Goal: Transaction & Acquisition: Book appointment/travel/reservation

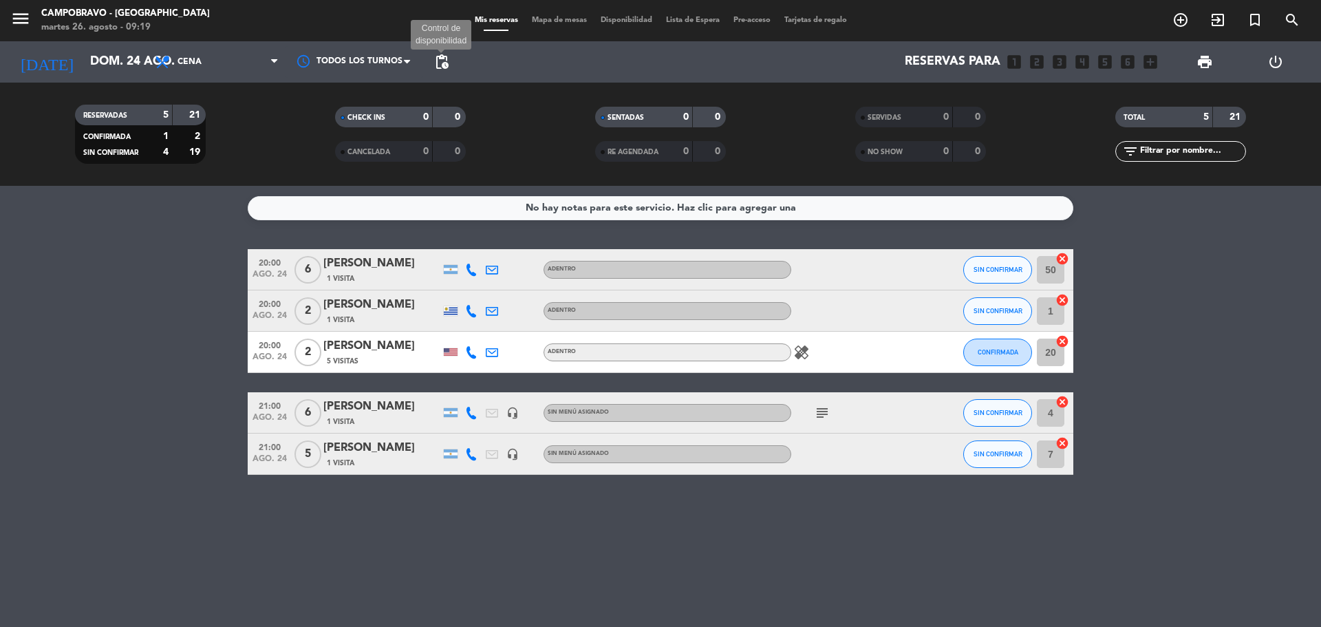
click at [442, 62] on span "pending_actions" at bounding box center [442, 62] width 17 height 17
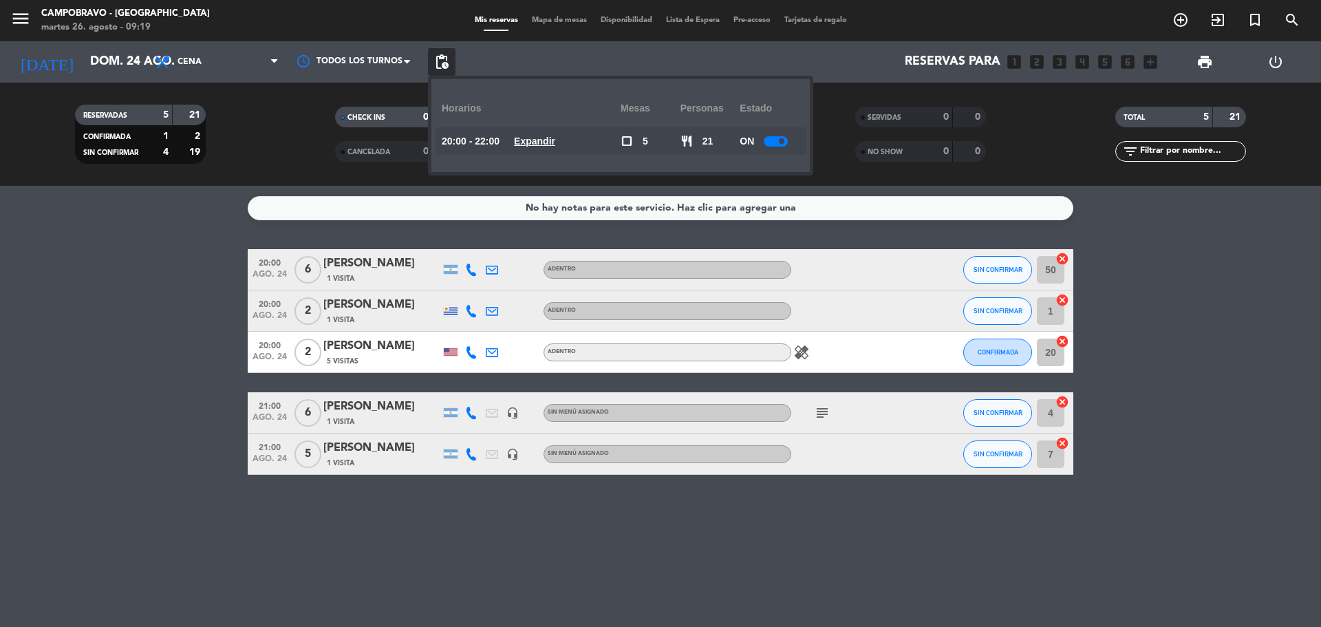
drag, startPoint x: 442, startPoint y: 62, endPoint x: 911, endPoint y: 144, distance: 476.5
click at [442, 63] on span "pending_actions" at bounding box center [442, 62] width 17 height 17
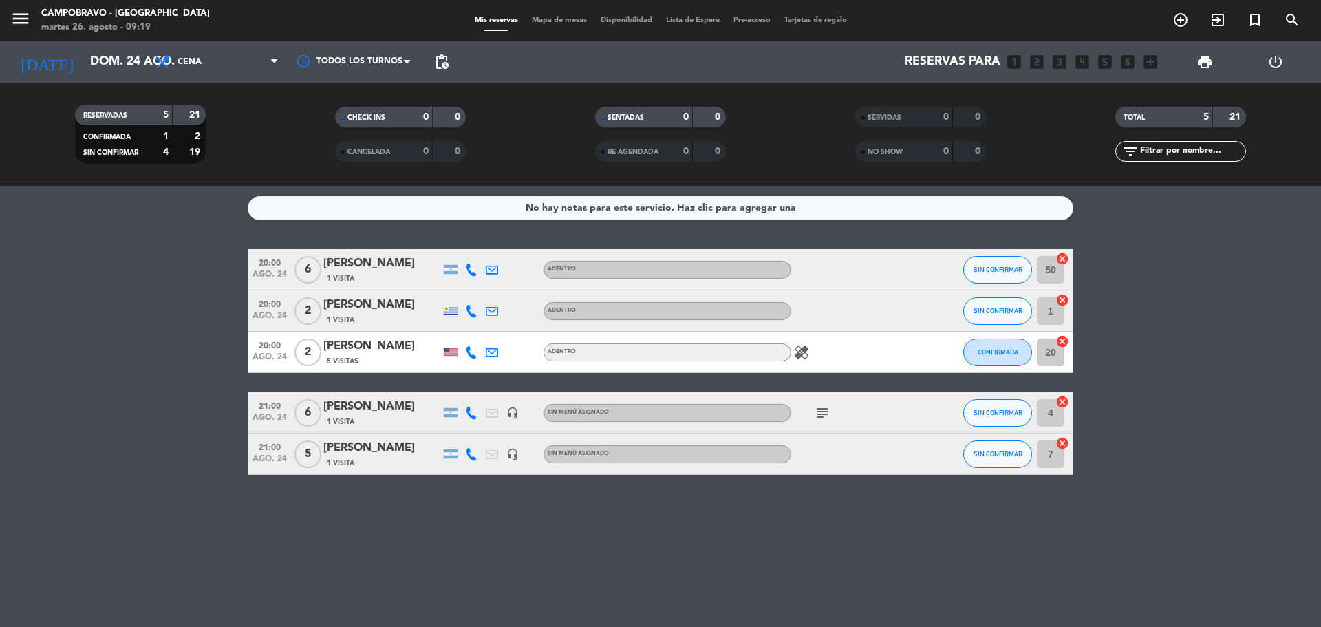
click at [1059, 63] on icon "looks_3" at bounding box center [1060, 62] width 18 height 18
click at [1070, 101] on div "TOTAL 5 21 filter_list" at bounding box center [1181, 134] width 260 height 76
click at [1180, 19] on icon "add_circle_outline" at bounding box center [1181, 20] width 17 height 17
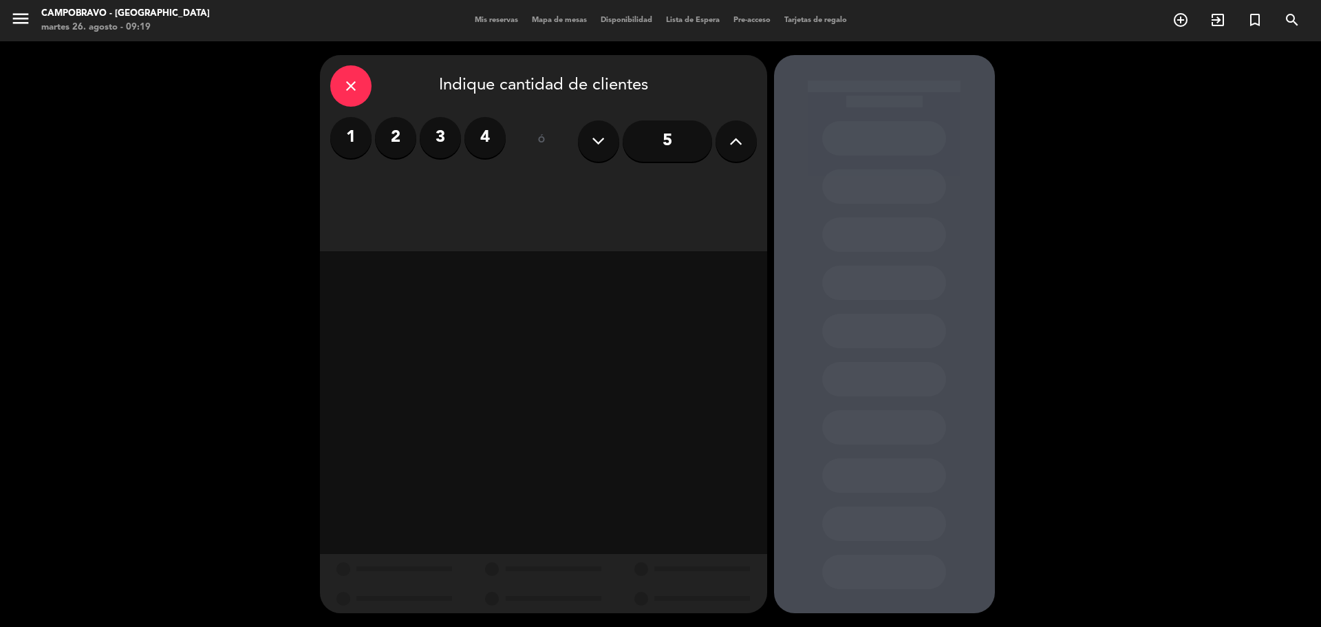
click at [437, 120] on label "3" at bounding box center [440, 137] width 41 height 41
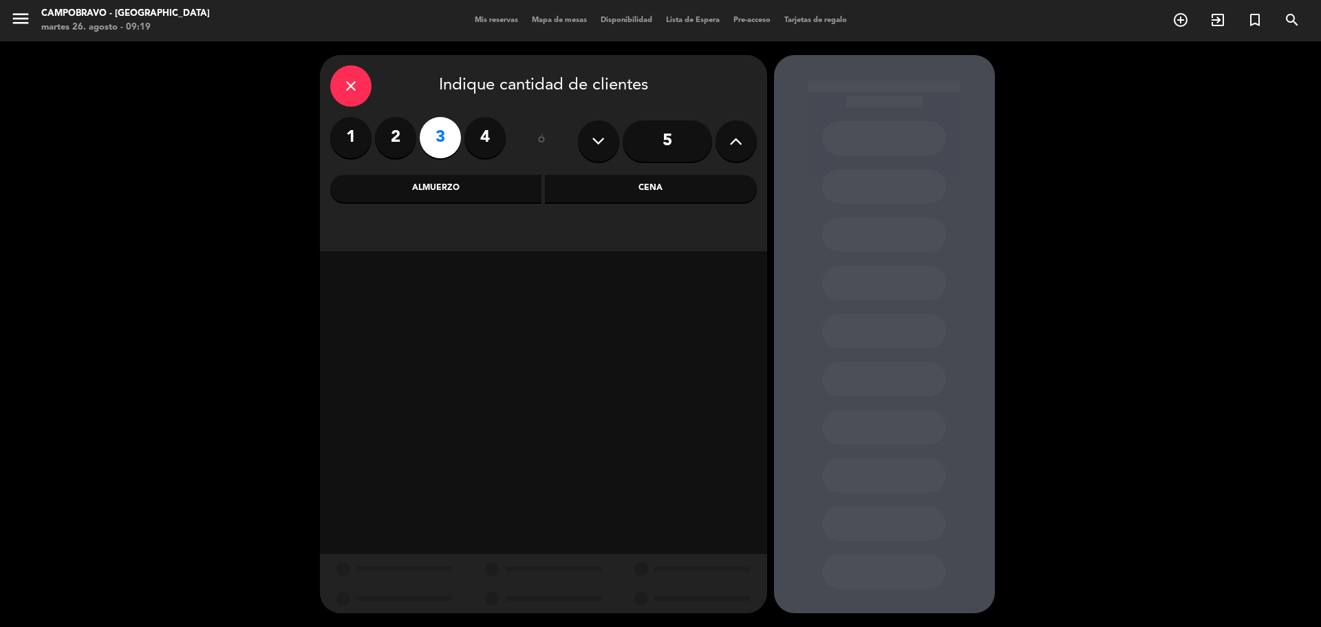
click at [572, 192] on div "Cena" at bounding box center [651, 189] width 212 height 28
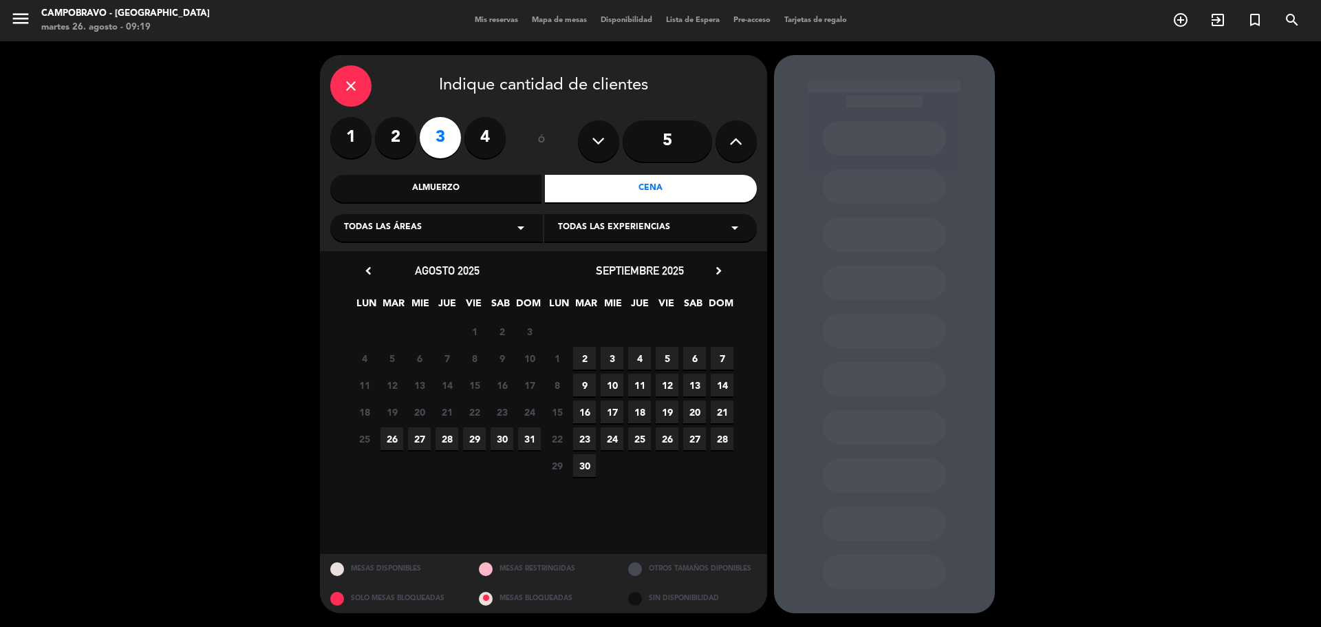
click at [447, 434] on span "28" at bounding box center [447, 438] width 23 height 23
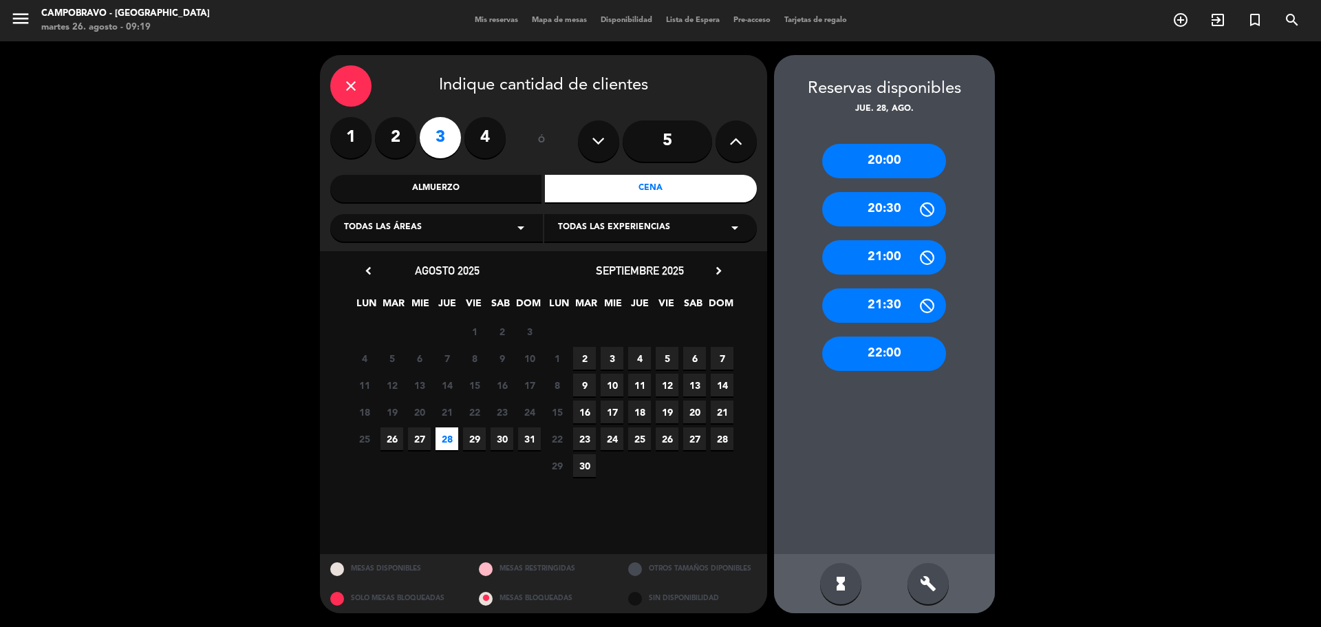
click at [906, 164] on div "20:00" at bounding box center [884, 161] width 124 height 34
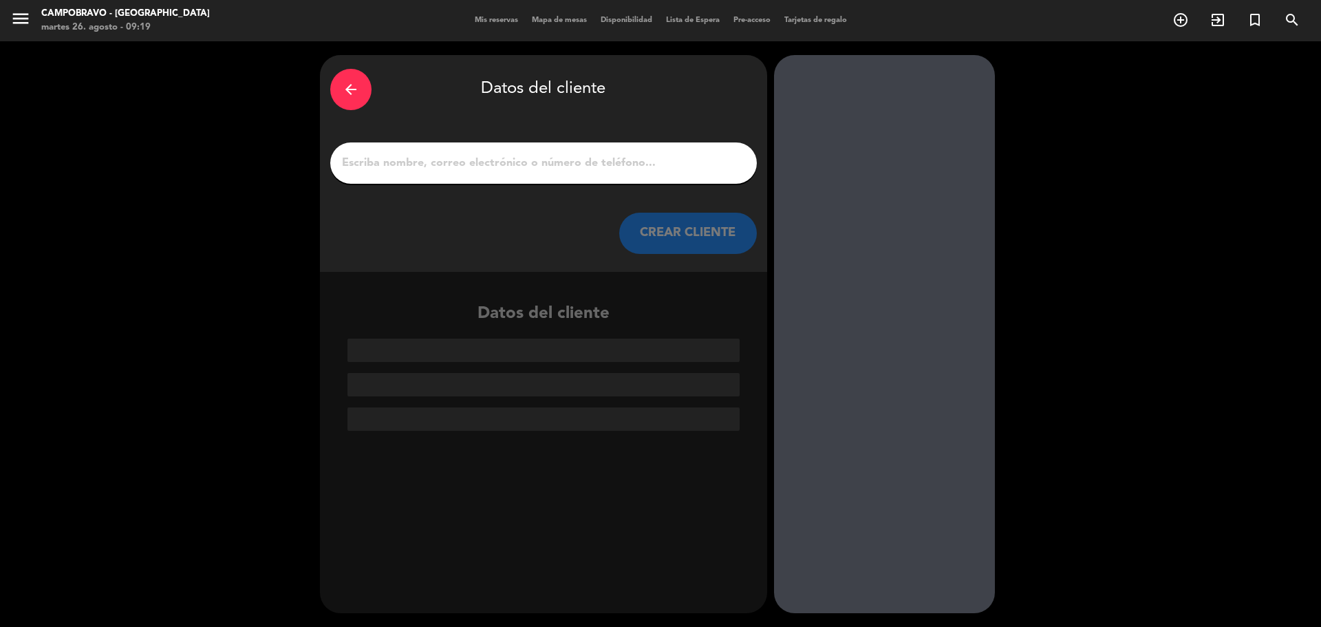
click at [529, 158] on input "1" at bounding box center [544, 162] width 406 height 19
